Goal: Find specific page/section: Find specific page/section

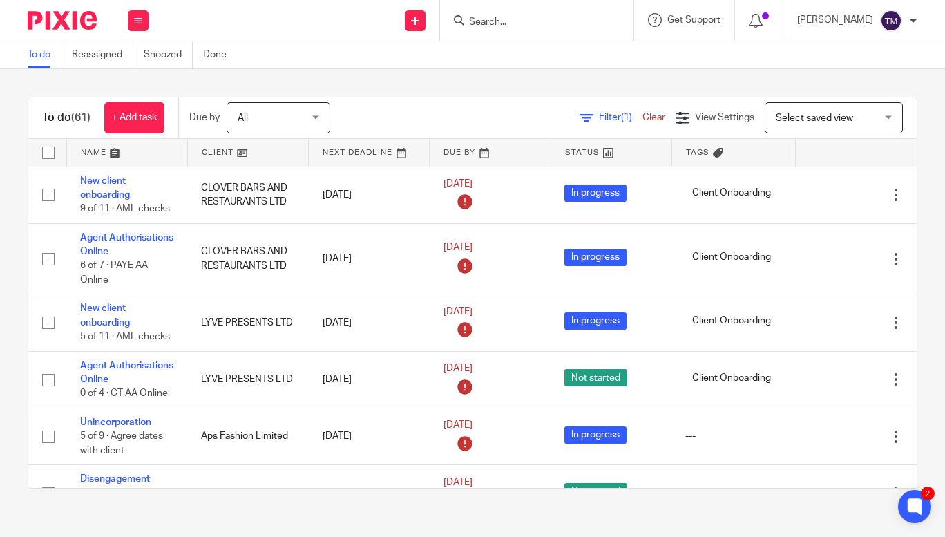
click at [504, 12] on form at bounding box center [541, 20] width 147 height 17
click at [506, 19] on input "Search" at bounding box center [530, 23] width 124 height 12
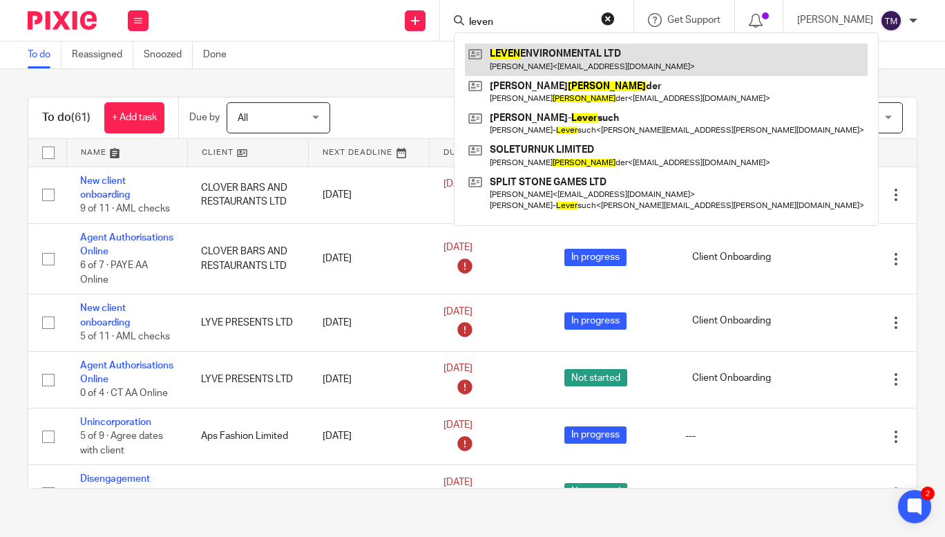
type input "leven"
click at [546, 67] on link at bounding box center [666, 60] width 403 height 32
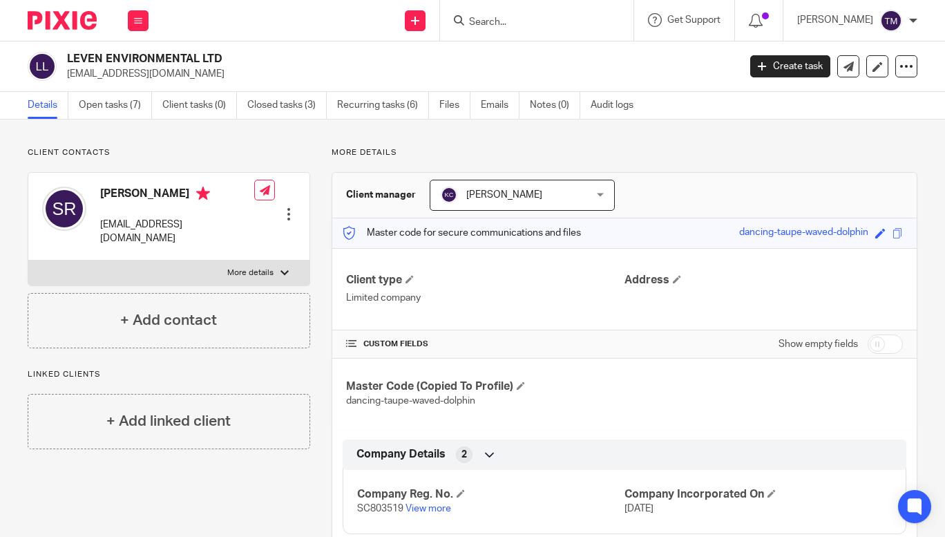
click at [126, 111] on link "Open tasks (7)" at bounding box center [115, 105] width 73 height 27
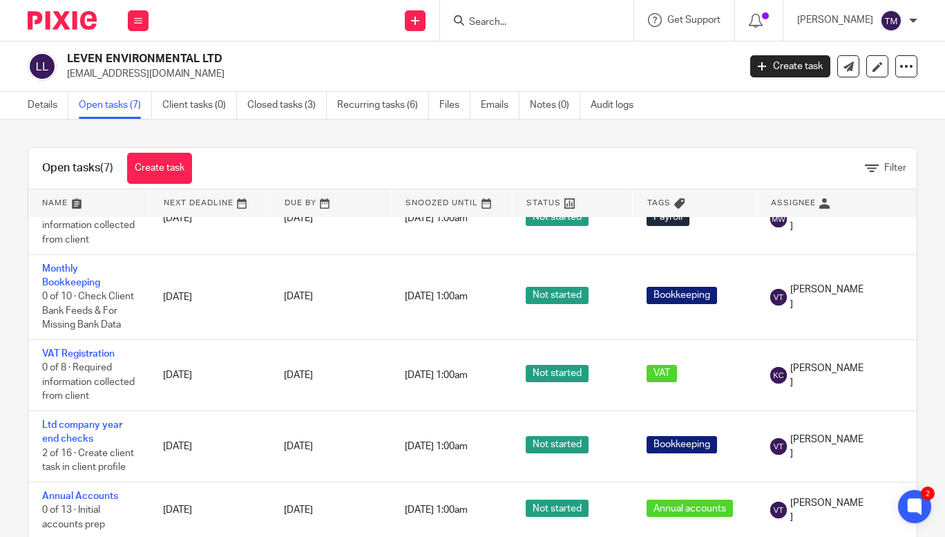
scroll to position [187, 0]
